Goal: Find specific page/section: Find specific page/section

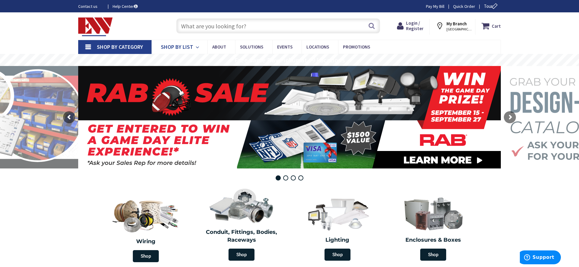
click at [196, 48] on icon at bounding box center [198, 47] width 6 height 13
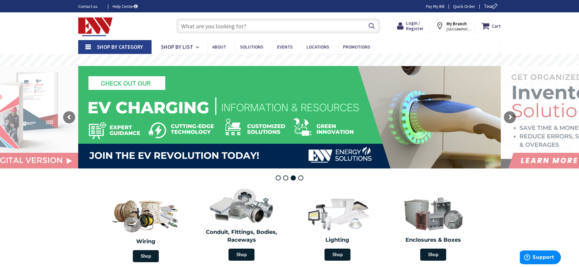
click at [453, 22] on strong "My Branch" at bounding box center [456, 24] width 20 height 6
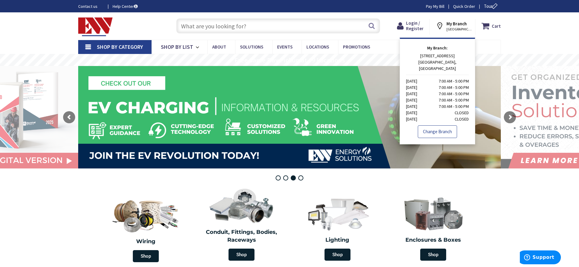
click at [432, 125] on link "Change Branch" at bounding box center [437, 131] width 39 height 13
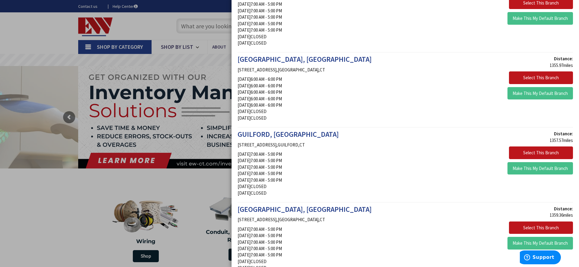
scroll to position [824, 0]
click at [528, 79] on button "Select This Branch" at bounding box center [541, 78] width 64 height 13
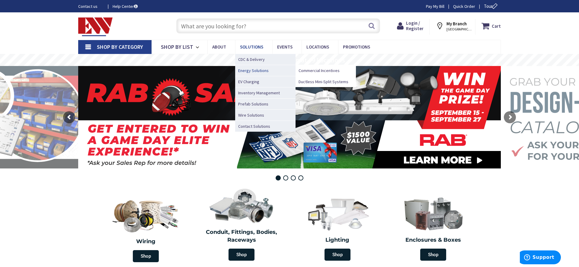
click at [249, 72] on span "Energy Solutions" at bounding box center [253, 71] width 30 height 6
click at [250, 70] on span "Energy Solutions" at bounding box center [253, 71] width 30 height 6
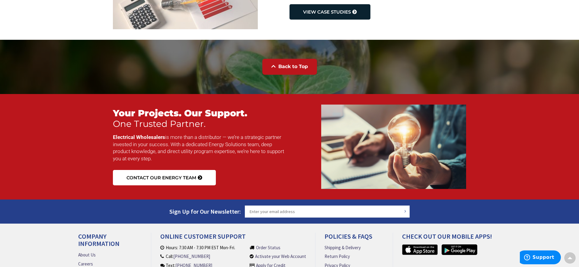
scroll to position [798, 0]
